Goal: Information Seeking & Learning: Learn about a topic

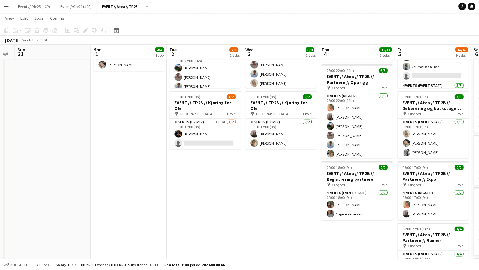
scroll to position [0, 227]
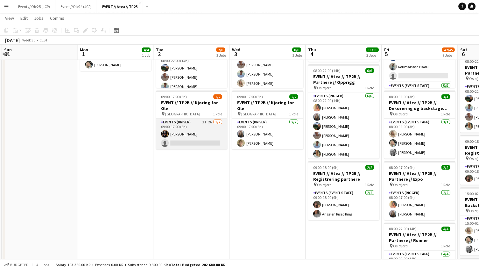
click at [184, 127] on app-card-role "Events (Driver) 1I 2A 1/2 09:00-17:00 (8h) Erik Kjensli Moe single-neutral-acti…" at bounding box center [191, 133] width 71 height 31
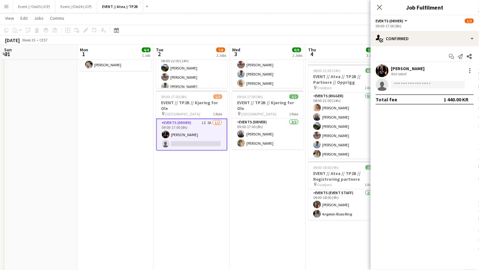
click at [412, 68] on div "Erik Kjensli Moe" at bounding box center [408, 69] width 34 height 6
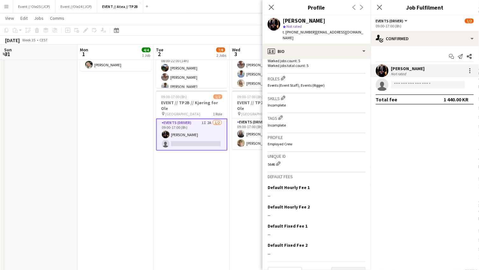
scroll to position [193, 0]
click at [339, 267] on button "Next" at bounding box center [348, 273] width 34 height 13
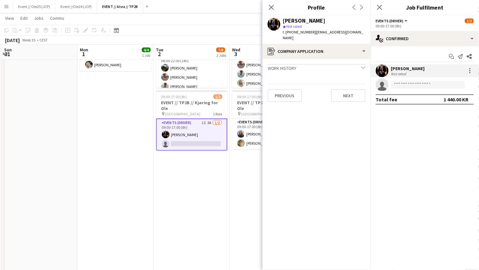
click at [351, 102] on app-crew-profile-application "Work history chevron-down Incomplete Previous Next" at bounding box center [317, 164] width 108 height 211
click at [348, 36] on div "Erik Kjensli Moe star Not rated t. +4748125953 | erikkjensli99@gmail.com" at bounding box center [317, 29] width 108 height 28
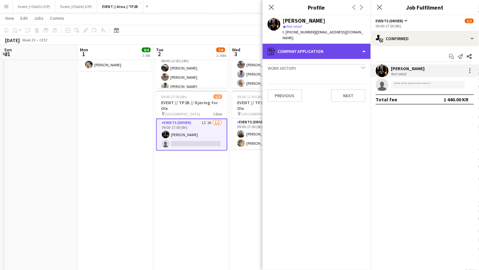
click at [348, 45] on div "register Company application" at bounding box center [317, 51] width 108 height 15
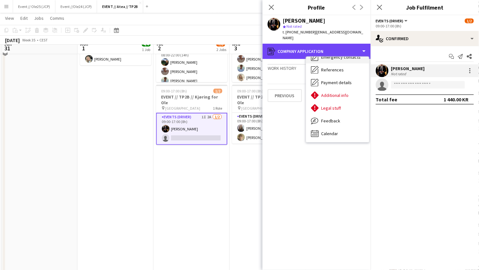
scroll to position [112, 0]
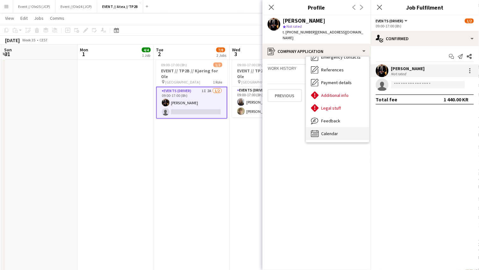
click at [336, 130] on span "Calendar" at bounding box center [329, 133] width 17 height 6
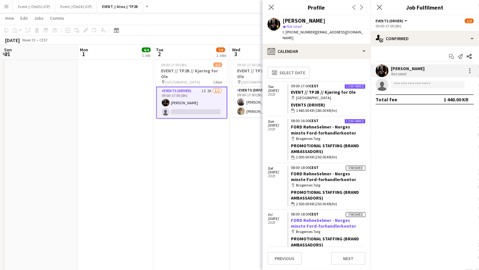
scroll to position [0, 0]
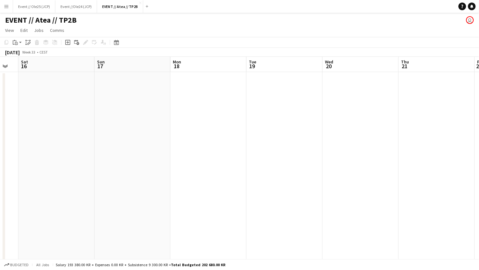
scroll to position [0, 202]
click at [52, 10] on button "Event // Ole25 (JCP) Close" at bounding box center [34, 6] width 42 height 12
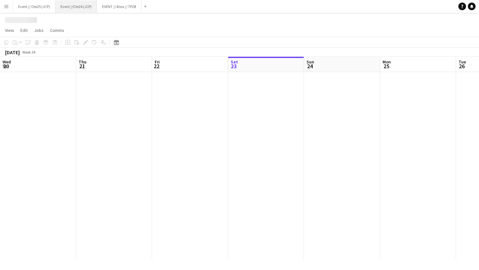
scroll to position [0, 152]
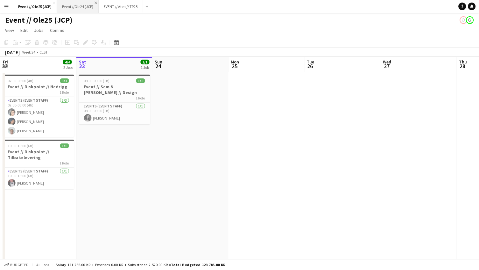
click at [95, 2] on app-icon "Close" at bounding box center [96, 3] width 3 height 3
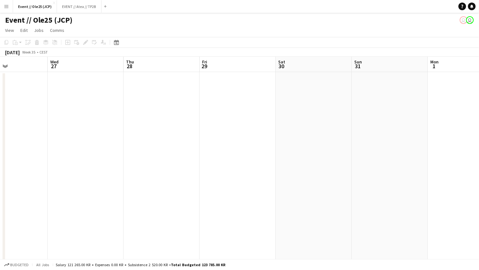
scroll to position [0, 187]
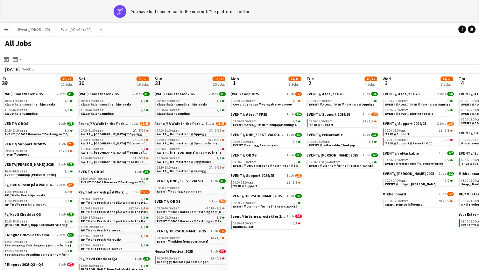
scroll to position [0, 152]
